Goal: Information Seeking & Learning: Check status

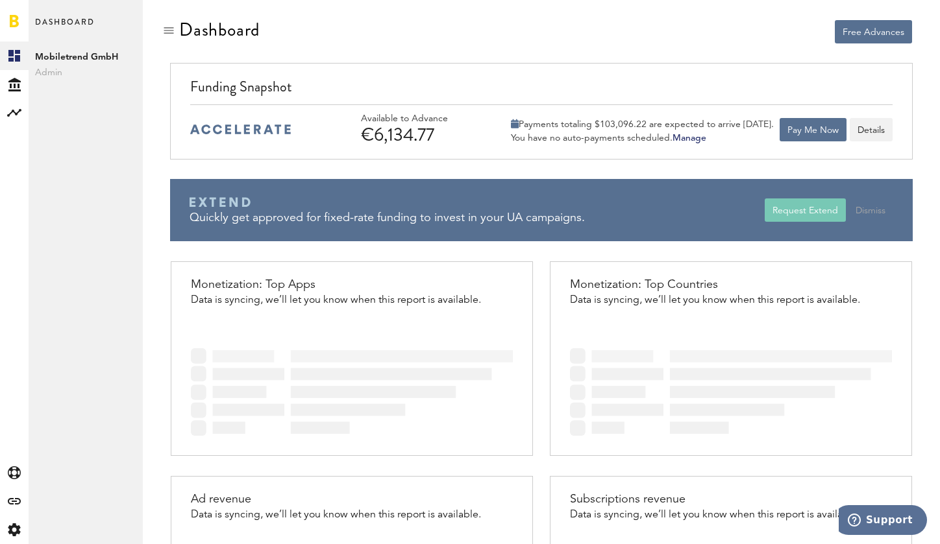
scroll to position [18, 0]
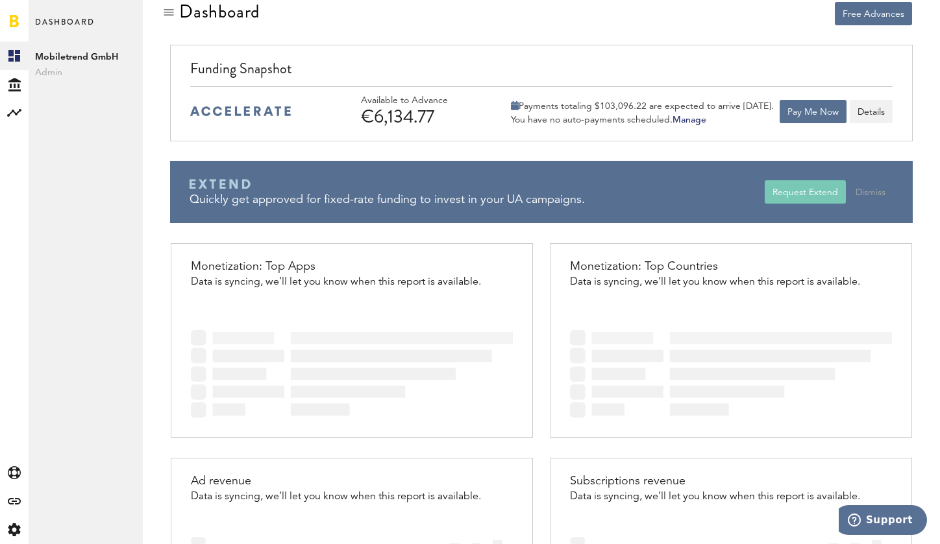
drag, startPoint x: 520, startPoint y: 104, endPoint x: 670, endPoint y: 121, distance: 150.9
click at [670, 121] on div "Payments totaling $103,096.22 are expected to arrive [DATE]. You have no auto-p…" at bounding box center [642, 111] width 263 height 32
copy div "Payments totaling $103,096.22 are expected to arrive [DATE]. You have no auto-p…"
click at [668, 142] on div "Funding Snapshot Available to Advance €6,134.77 Payments totaling $103,096.22 a…" at bounding box center [541, 144] width 758 height 198
click at [694, 123] on link "Manage" at bounding box center [689, 120] width 34 height 9
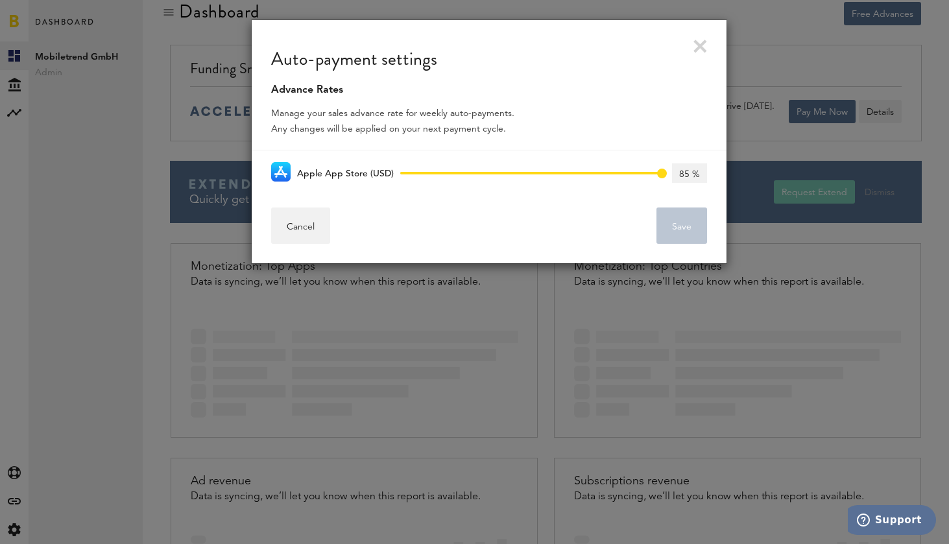
click at [698, 45] on link at bounding box center [701, 47] width 14 height 14
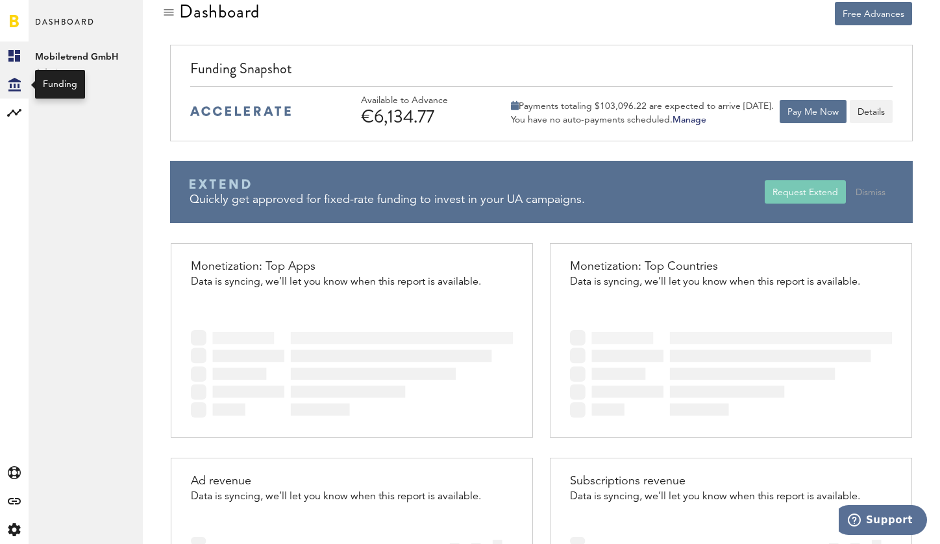
click at [15, 87] on icon at bounding box center [14, 85] width 12 height 14
click at [58, 57] on link "Overview" at bounding box center [86, 56] width 114 height 29
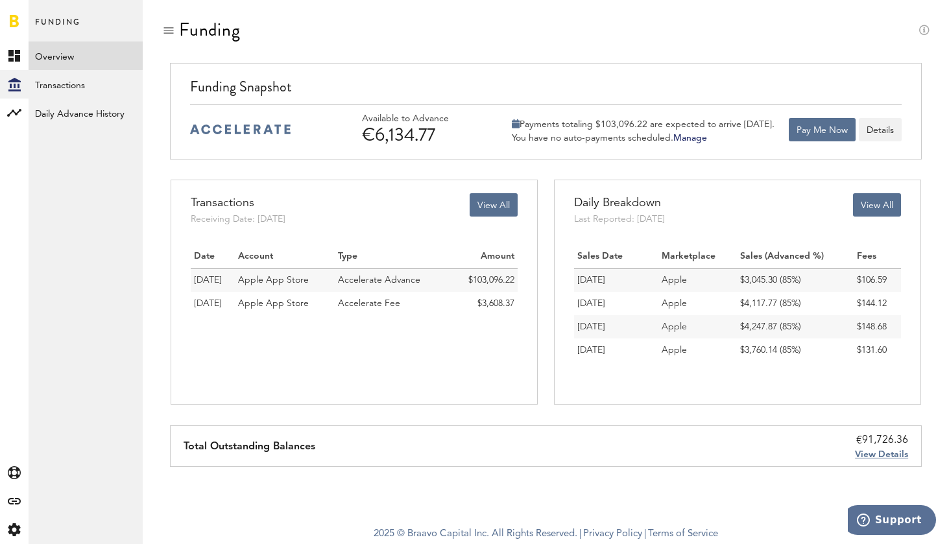
click at [291, 282] on span "Apple App Store" at bounding box center [273, 280] width 71 height 9
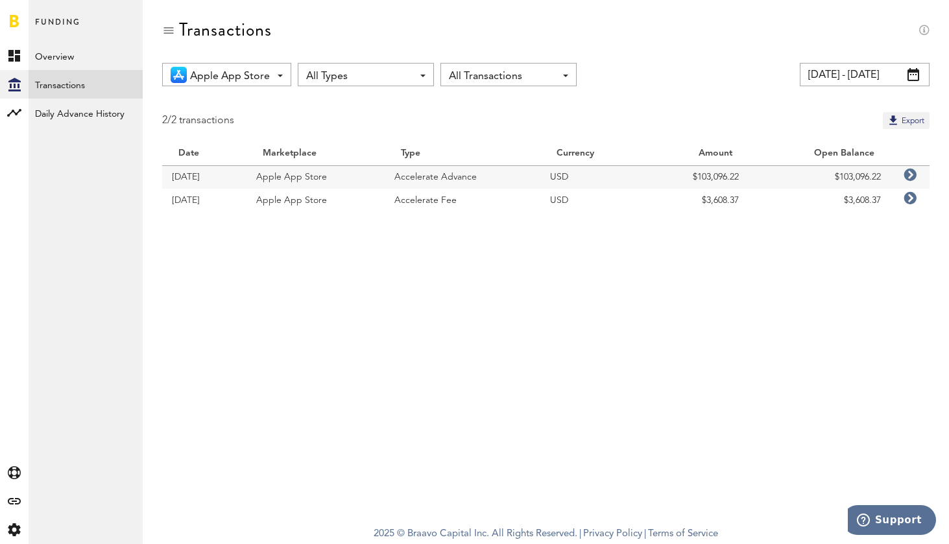
click at [912, 175] on icon at bounding box center [910, 175] width 13 height 13
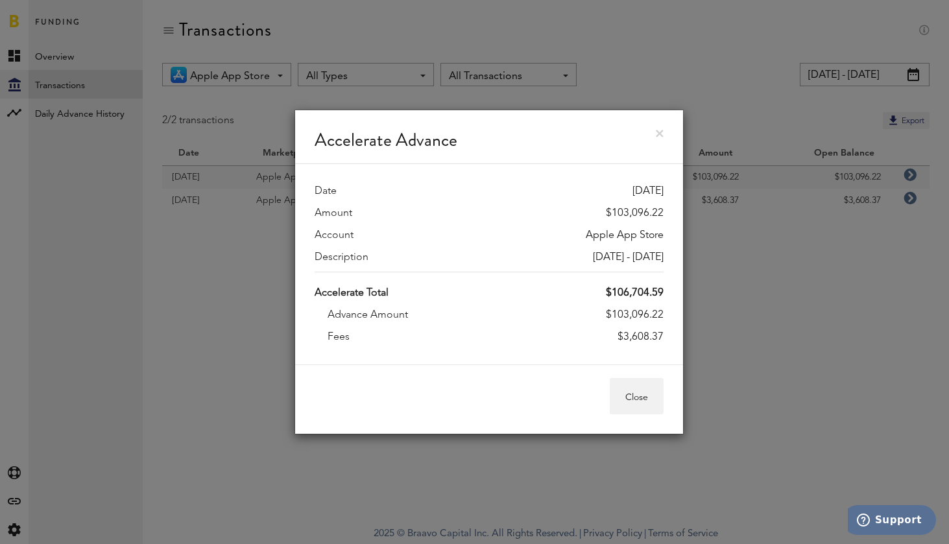
click at [659, 134] on link at bounding box center [660, 134] width 8 height 8
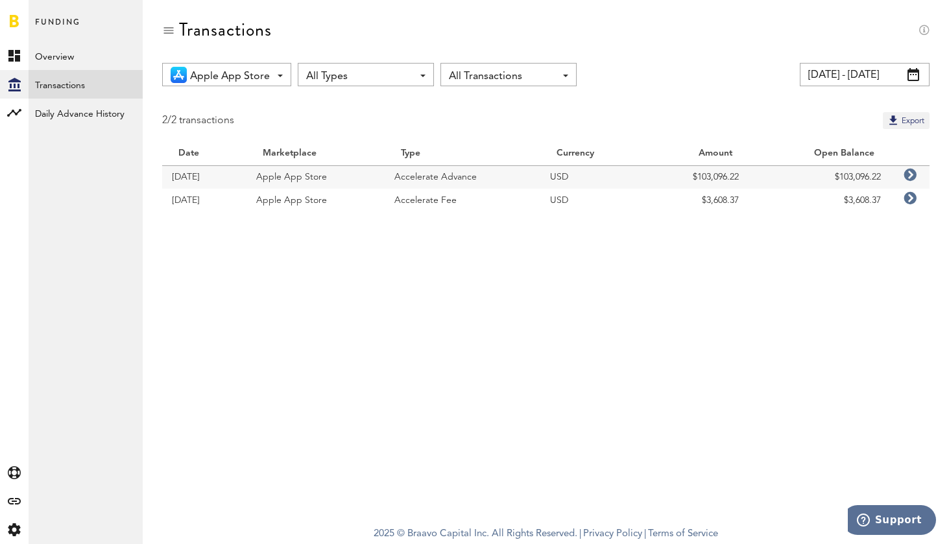
click at [911, 197] on icon at bounding box center [910, 198] width 13 height 13
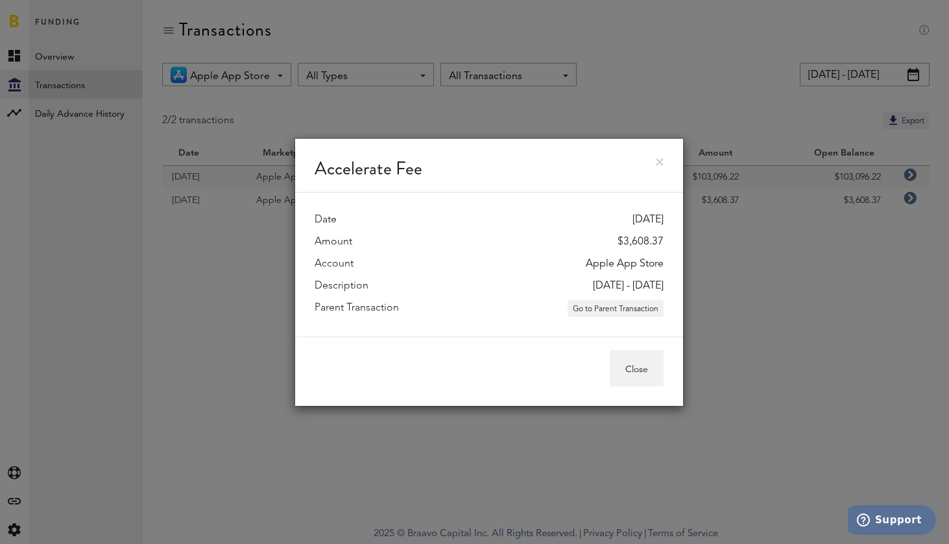
click at [658, 160] on link at bounding box center [660, 162] width 8 height 8
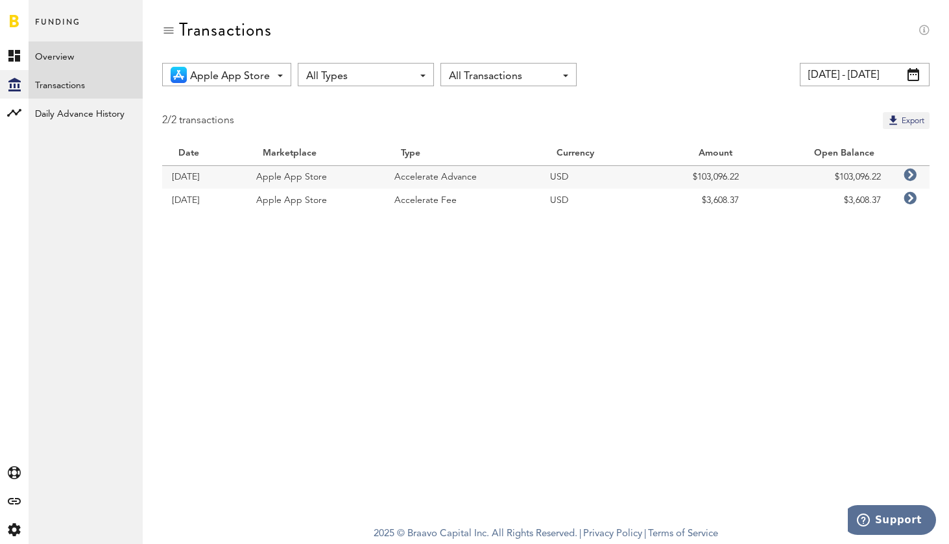
click at [58, 60] on link "Overview" at bounding box center [86, 56] width 114 height 29
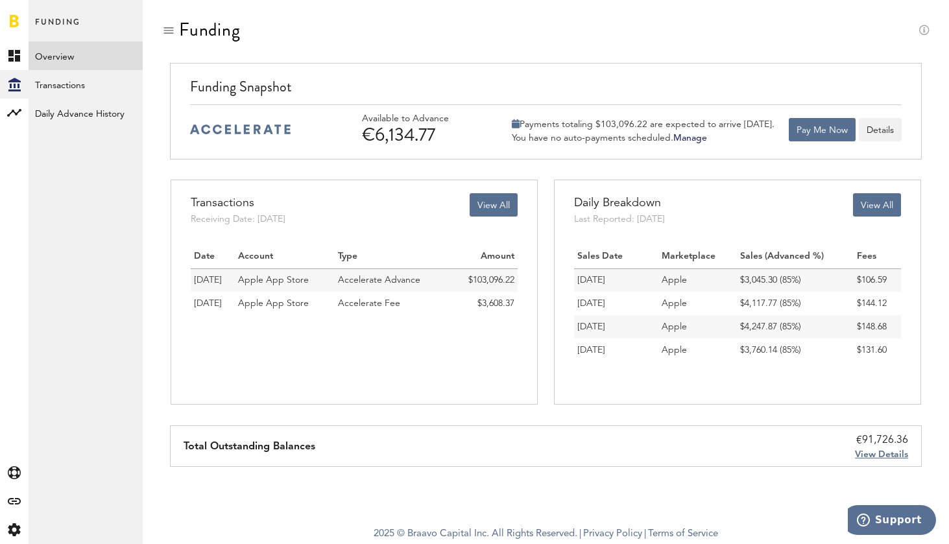
click at [879, 456] on span "View Details" at bounding box center [881, 454] width 53 height 9
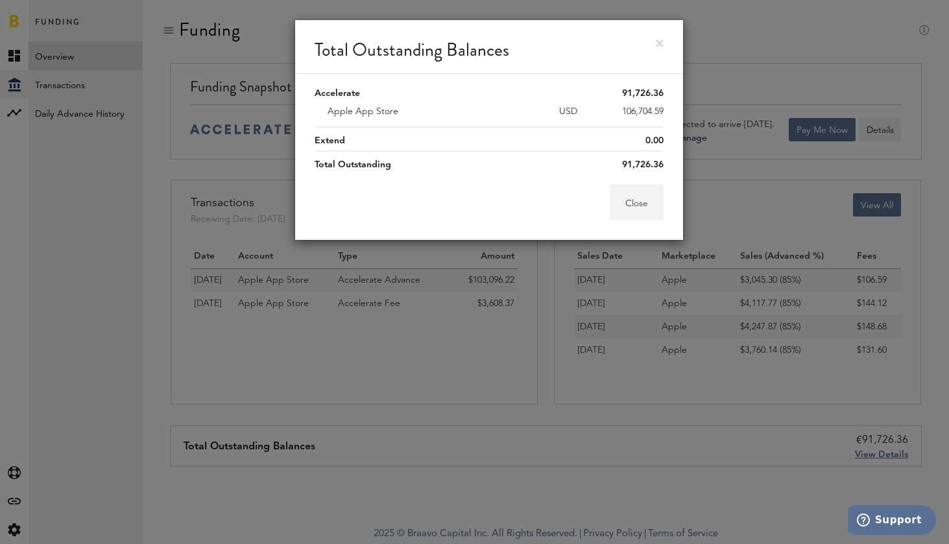
click at [633, 212] on button "Close" at bounding box center [637, 202] width 54 height 36
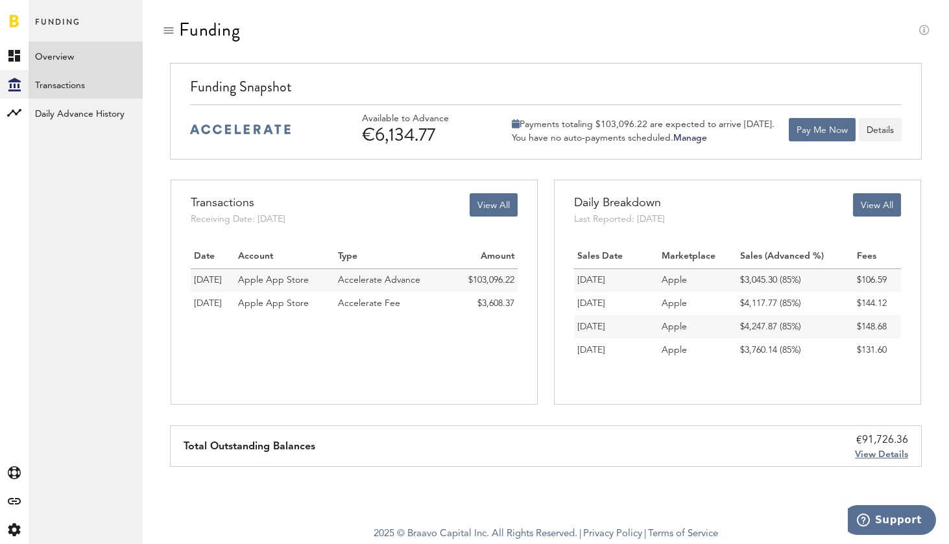
click at [73, 72] on link "Transactions" at bounding box center [86, 84] width 114 height 29
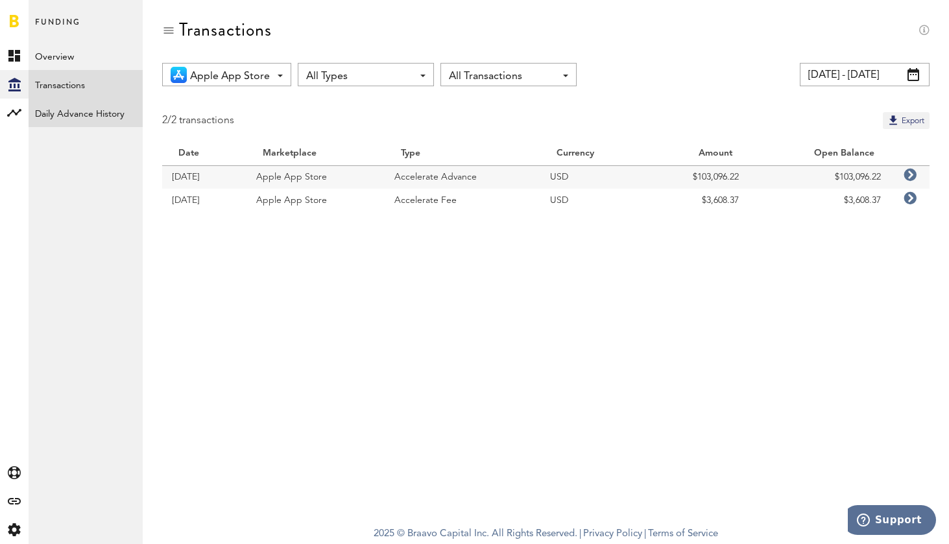
click at [75, 118] on link "Daily Advance History" at bounding box center [86, 113] width 114 height 29
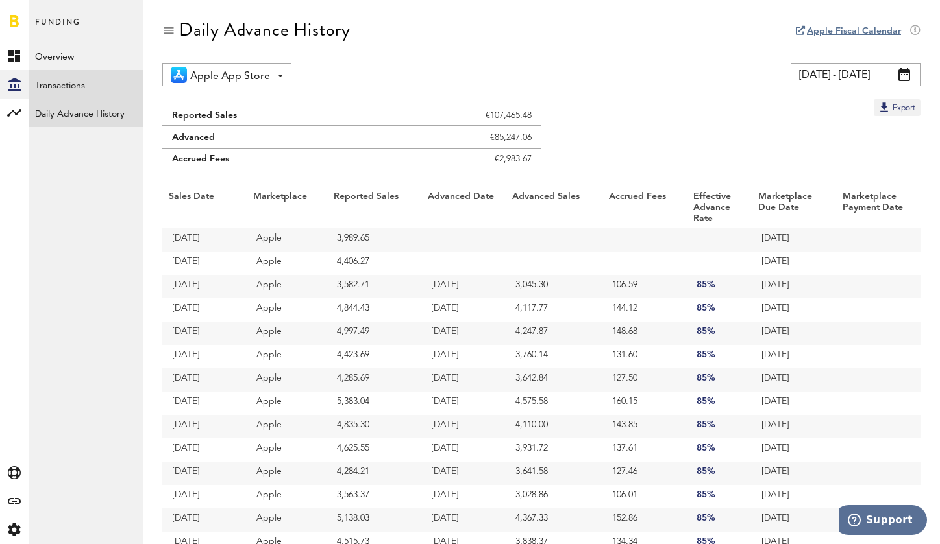
click at [62, 87] on link "Transactions" at bounding box center [86, 84] width 114 height 29
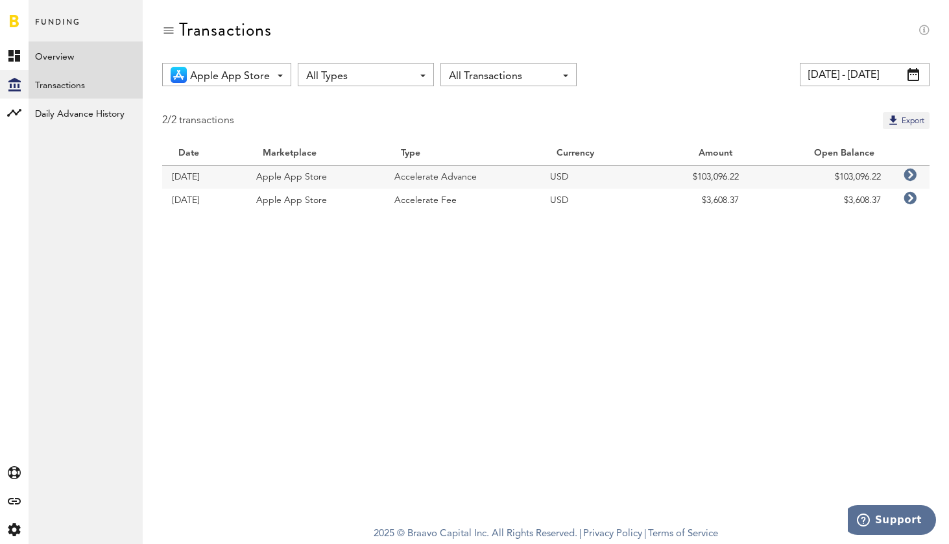
click at [55, 62] on link "Overview" at bounding box center [86, 56] width 114 height 29
